Goal: Information Seeking & Learning: Find specific page/section

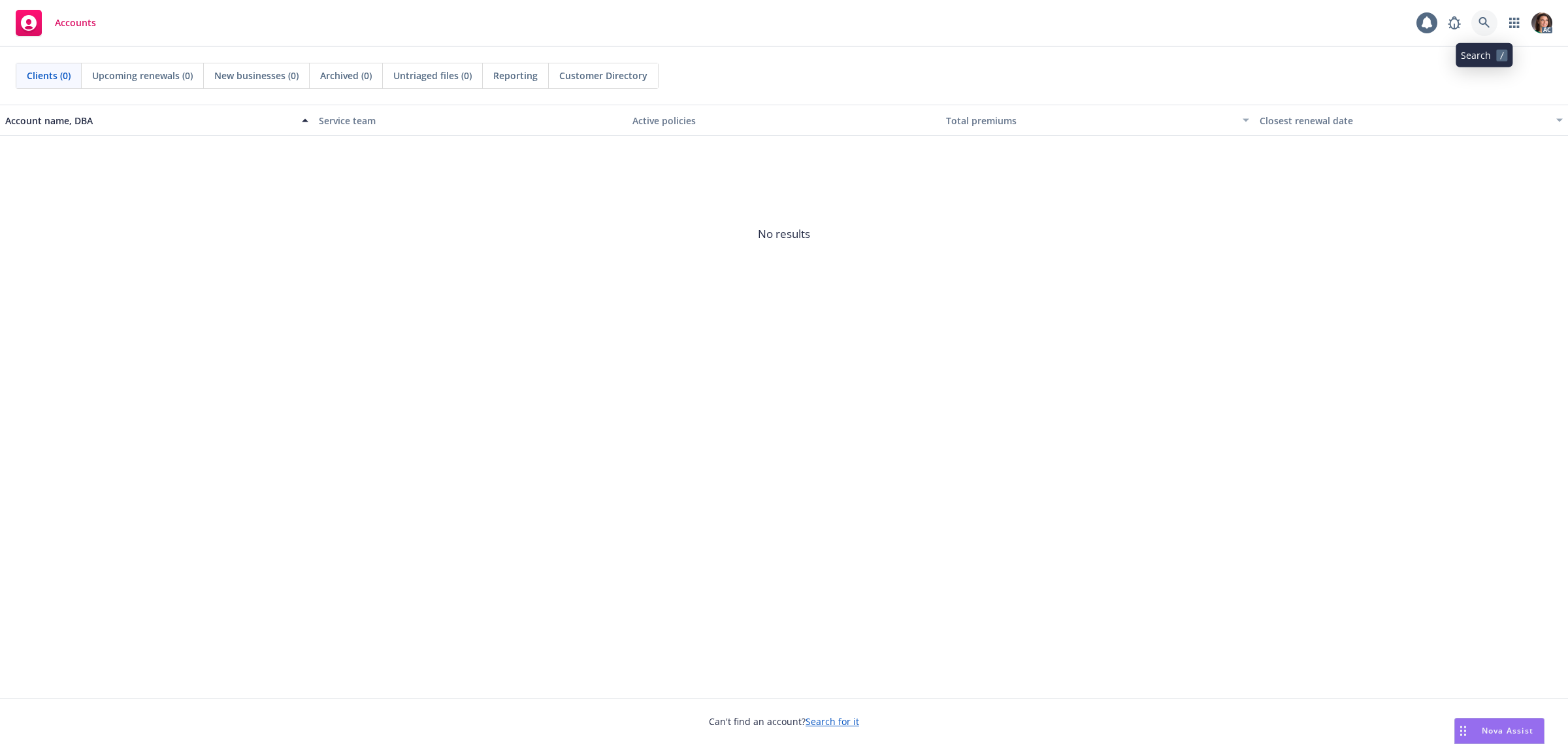
click at [1483, 15] on link at bounding box center [1484, 22] width 26 height 26
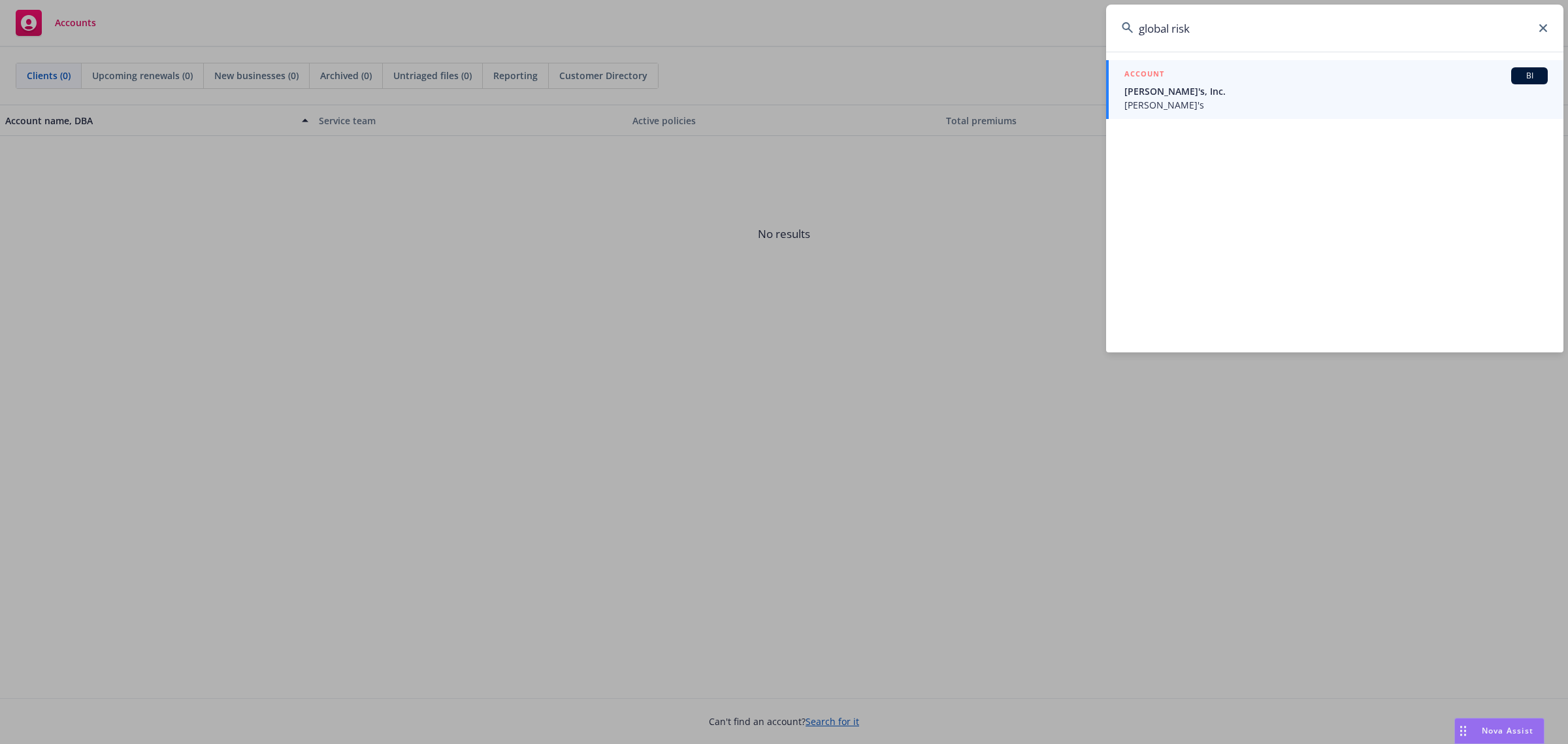
type input "global risk"
